Goal: Task Accomplishment & Management: Complete application form

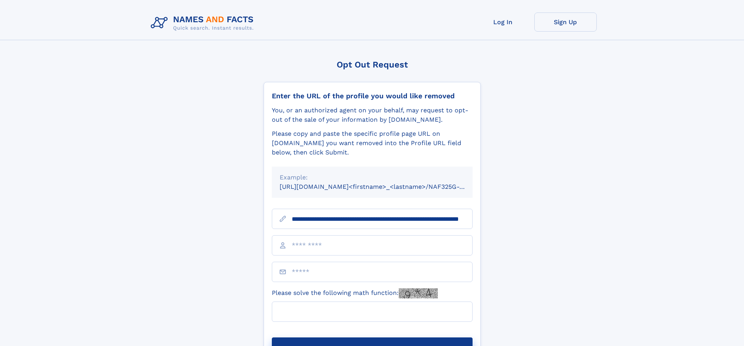
scroll to position [0, 72]
type input "**********"
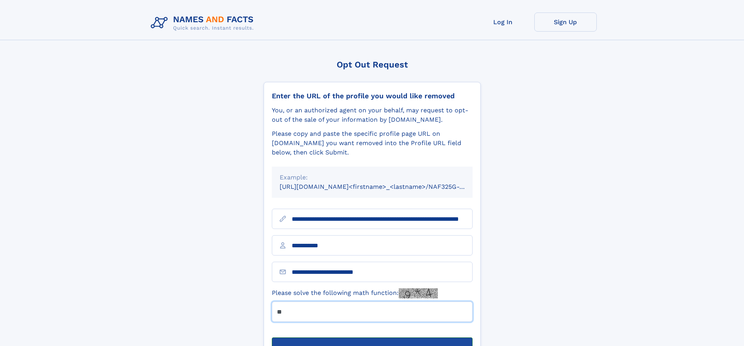
type input "**"
click at [372, 338] on button "Submit Opt Out Request" at bounding box center [372, 350] width 201 height 25
